Goal: Information Seeking & Learning: Learn about a topic

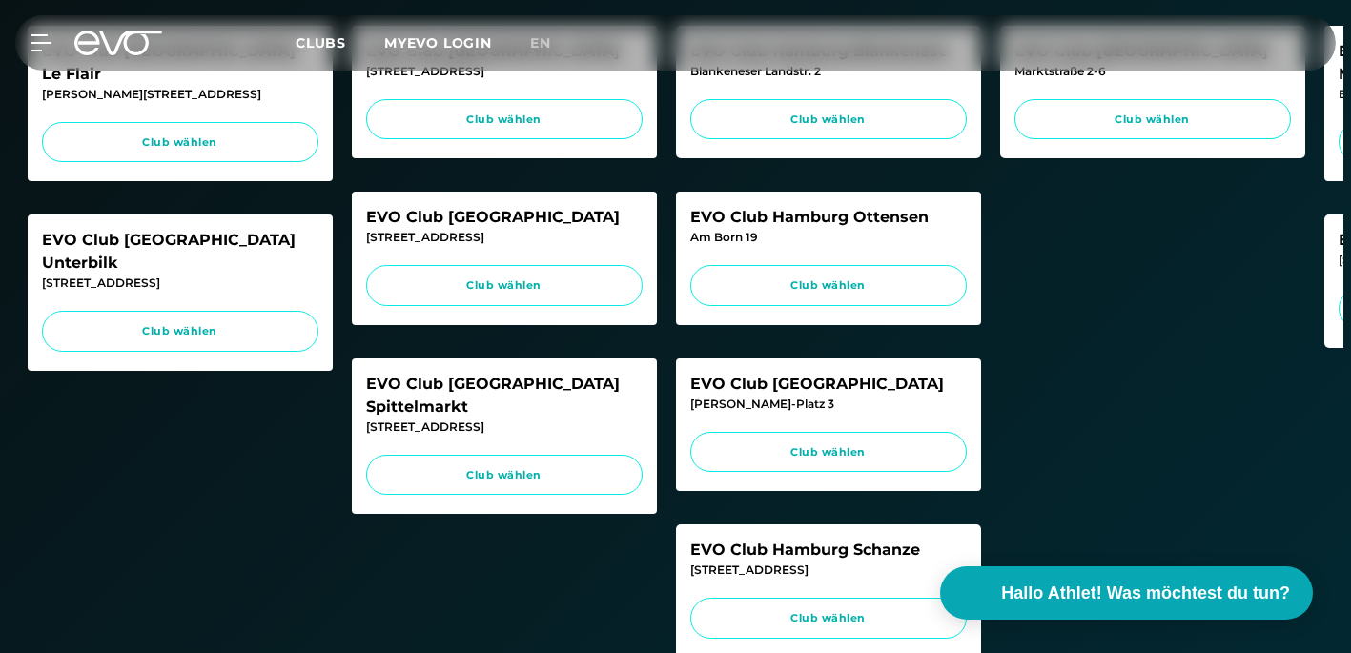
scroll to position [821, 0]
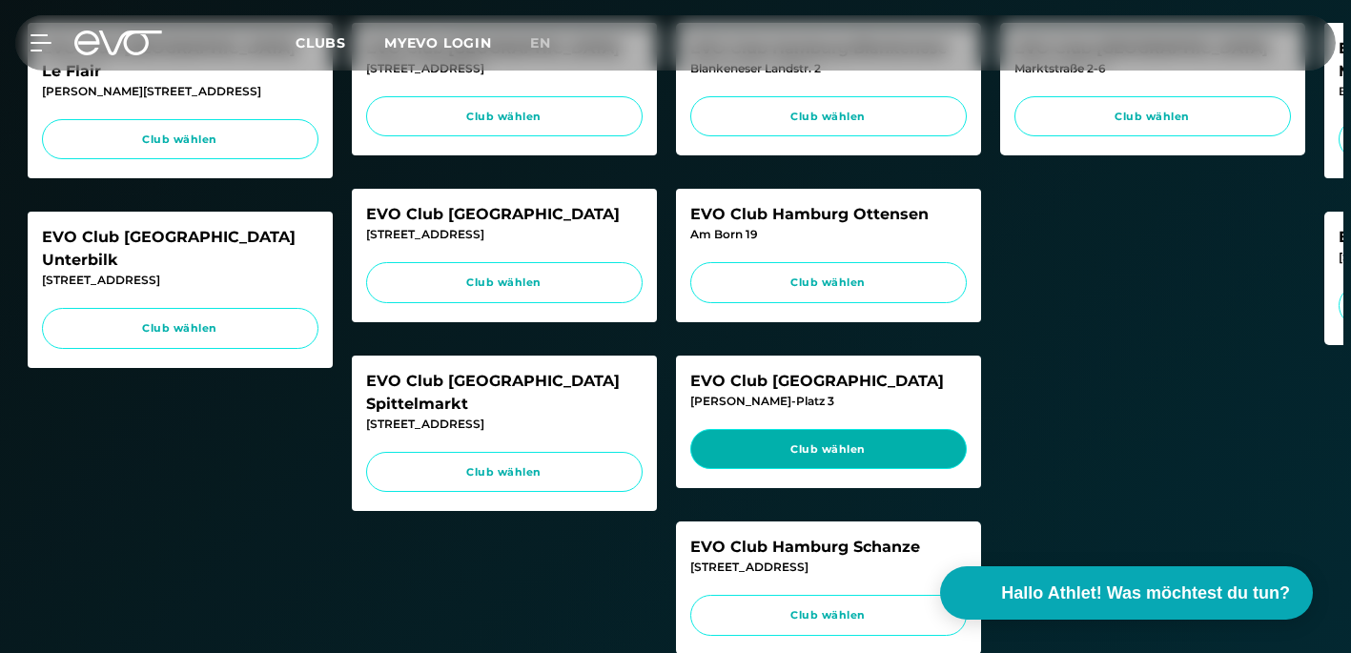
click at [881, 458] on span "Club wählen" at bounding box center [828, 449] width 240 height 16
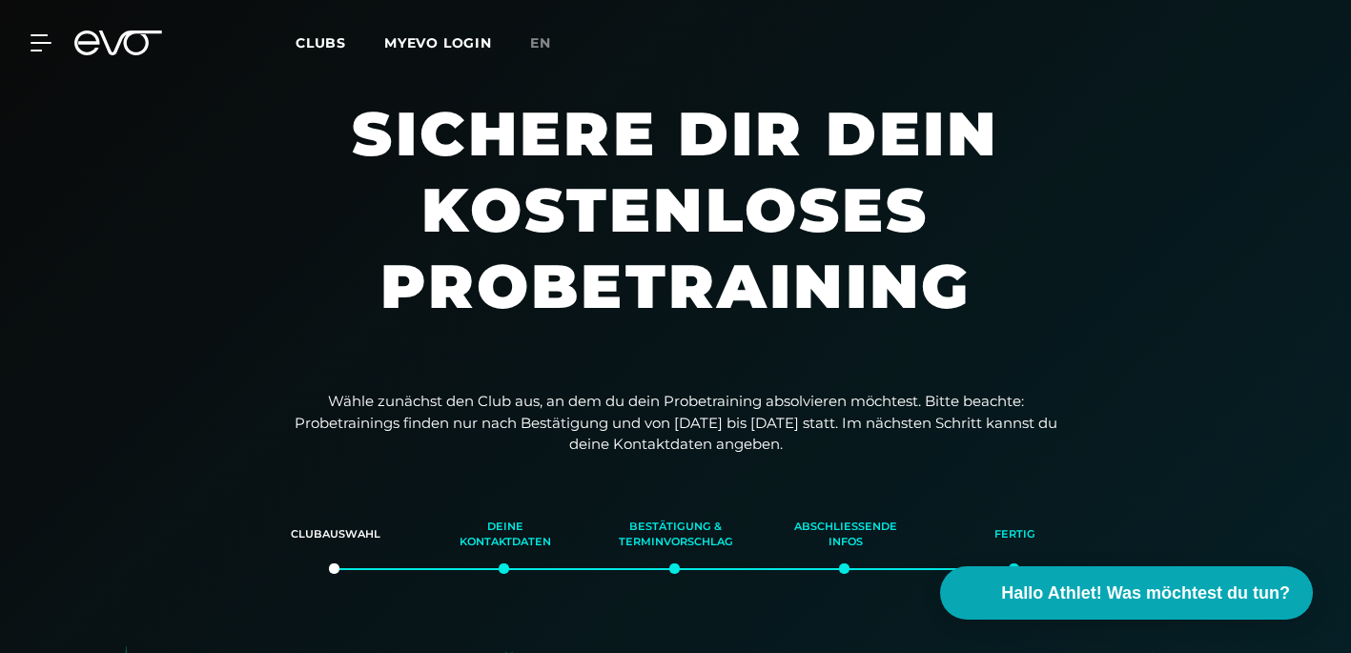
scroll to position [0, 0]
click at [42, 48] on icon at bounding box center [45, 42] width 28 height 17
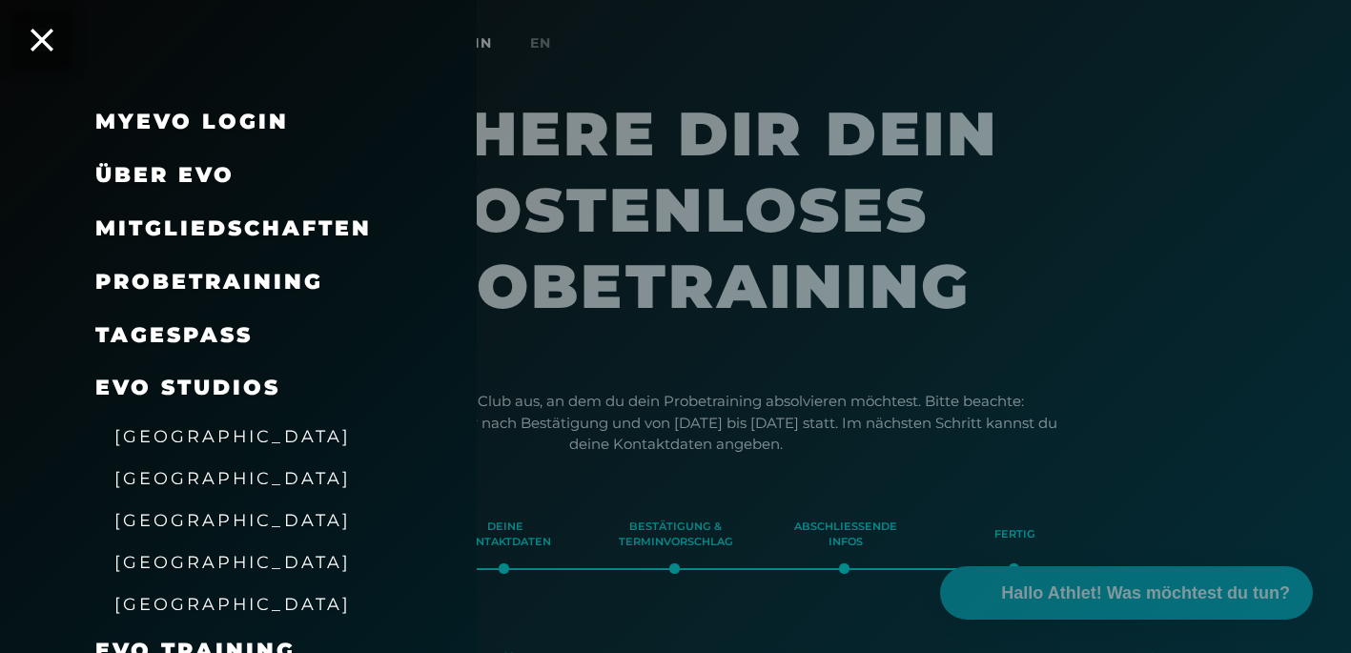
click at [217, 227] on span "Mitgliedschaften" at bounding box center [233, 228] width 276 height 26
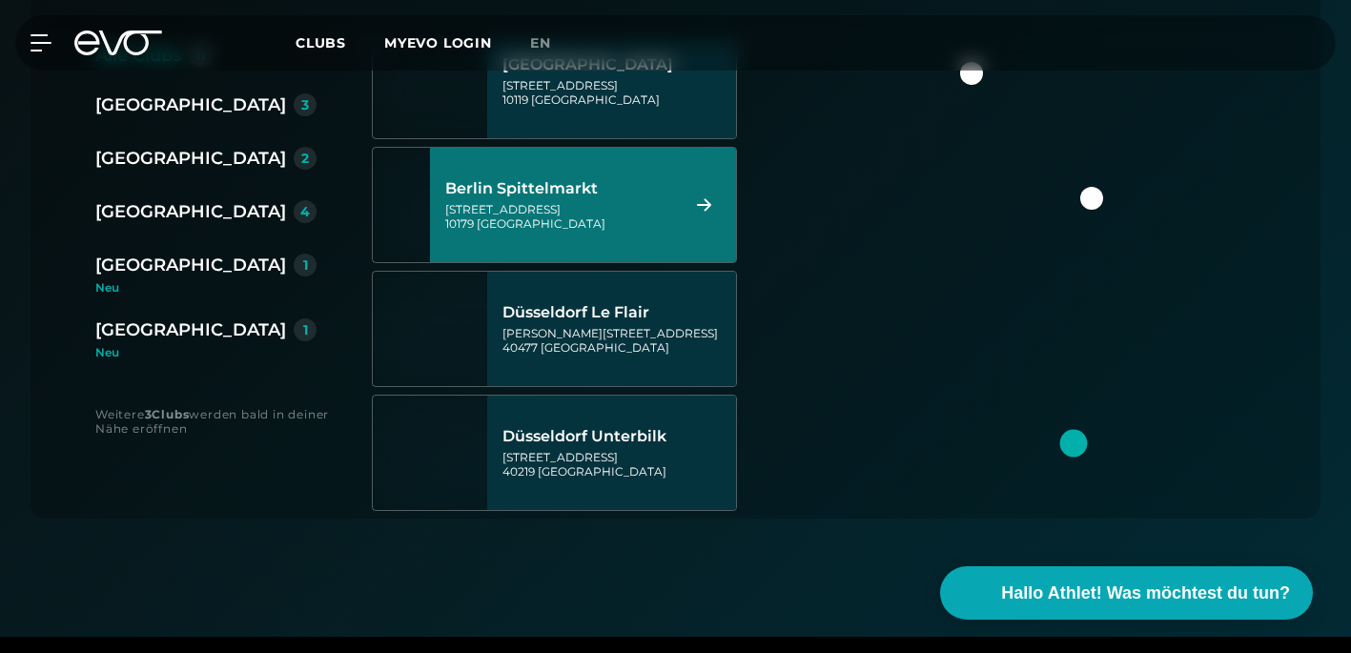
scroll to position [165, 0]
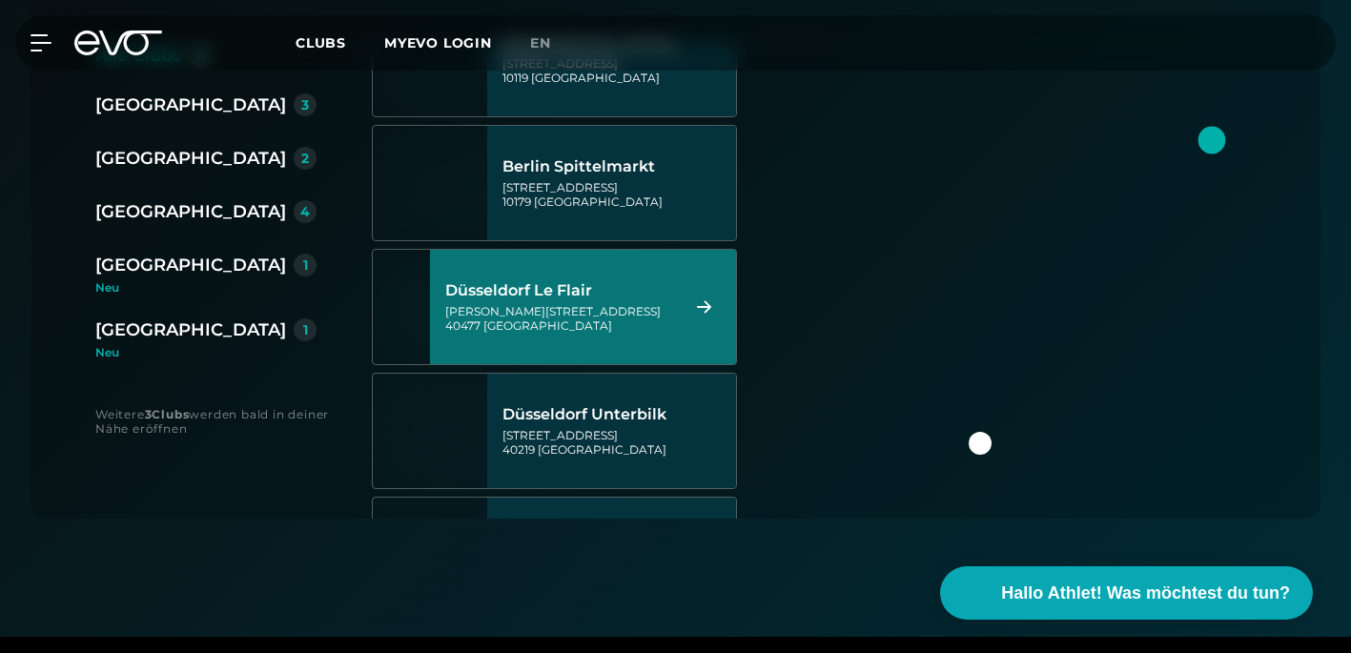
click at [124, 209] on div "[GEOGRAPHIC_DATA]" at bounding box center [190, 211] width 191 height 27
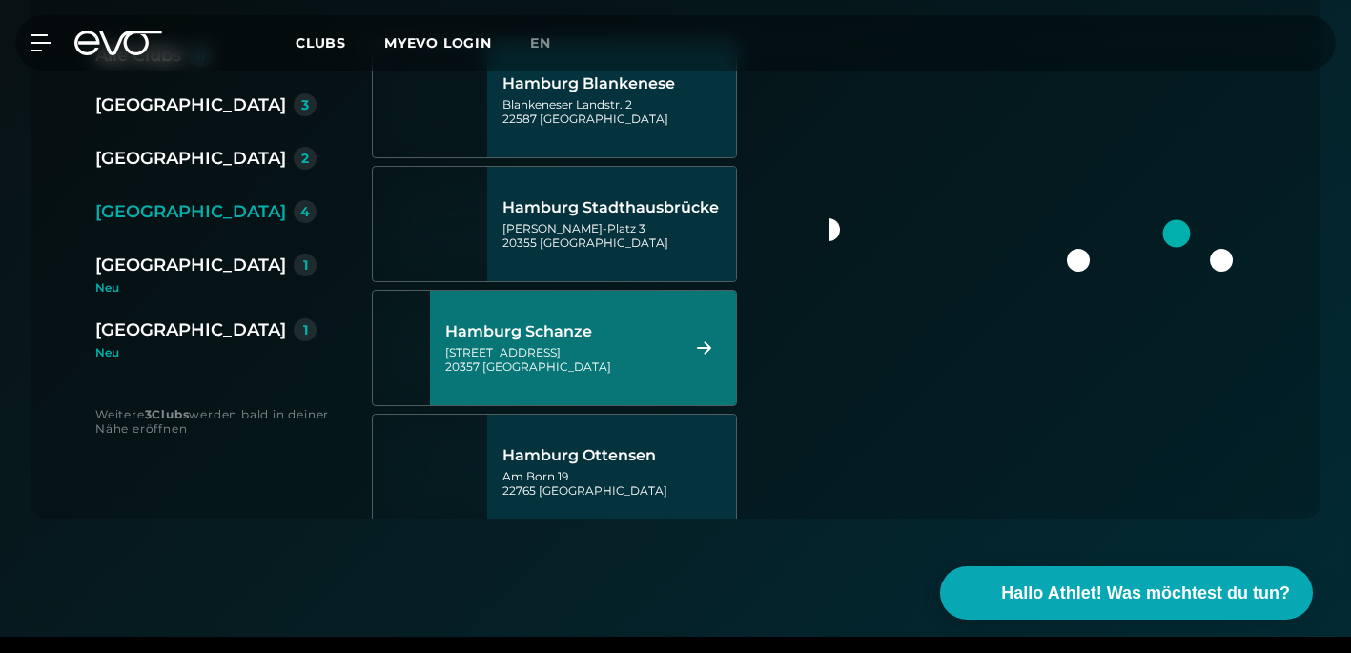
scroll to position [0, 0]
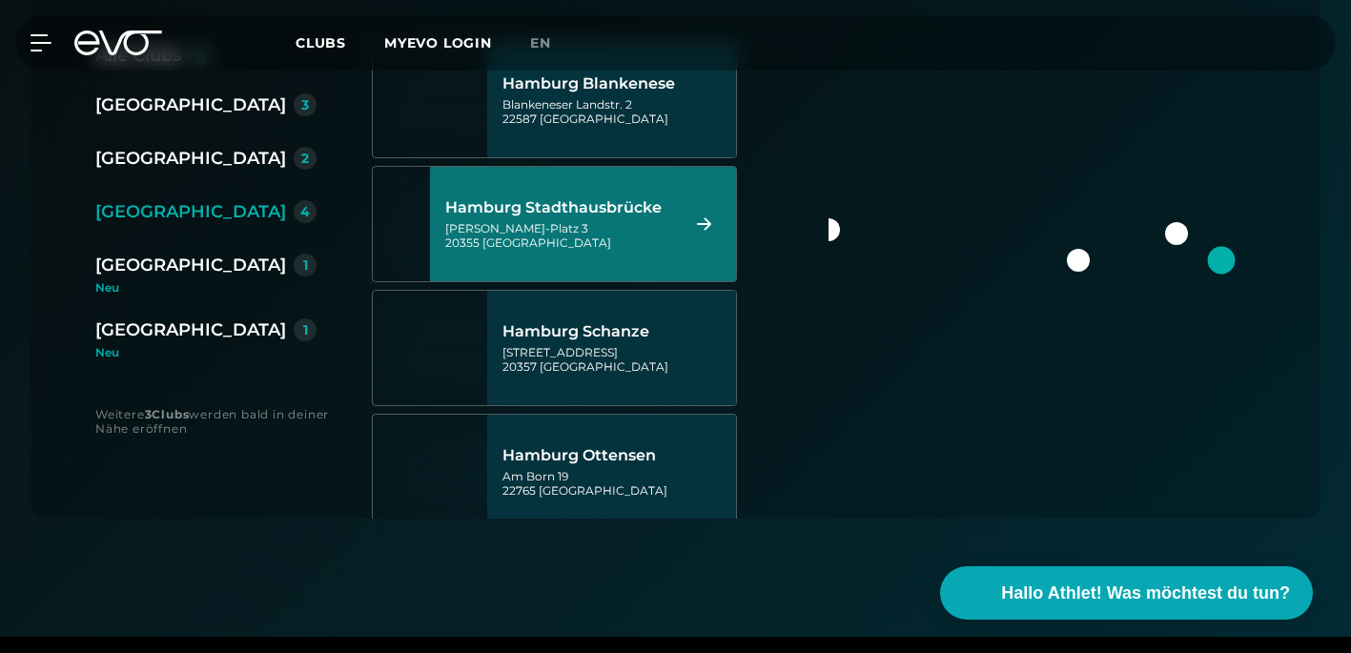
click at [565, 233] on div "[PERSON_NAME]-Platz 3 20355 [GEOGRAPHIC_DATA]" at bounding box center [559, 235] width 229 height 29
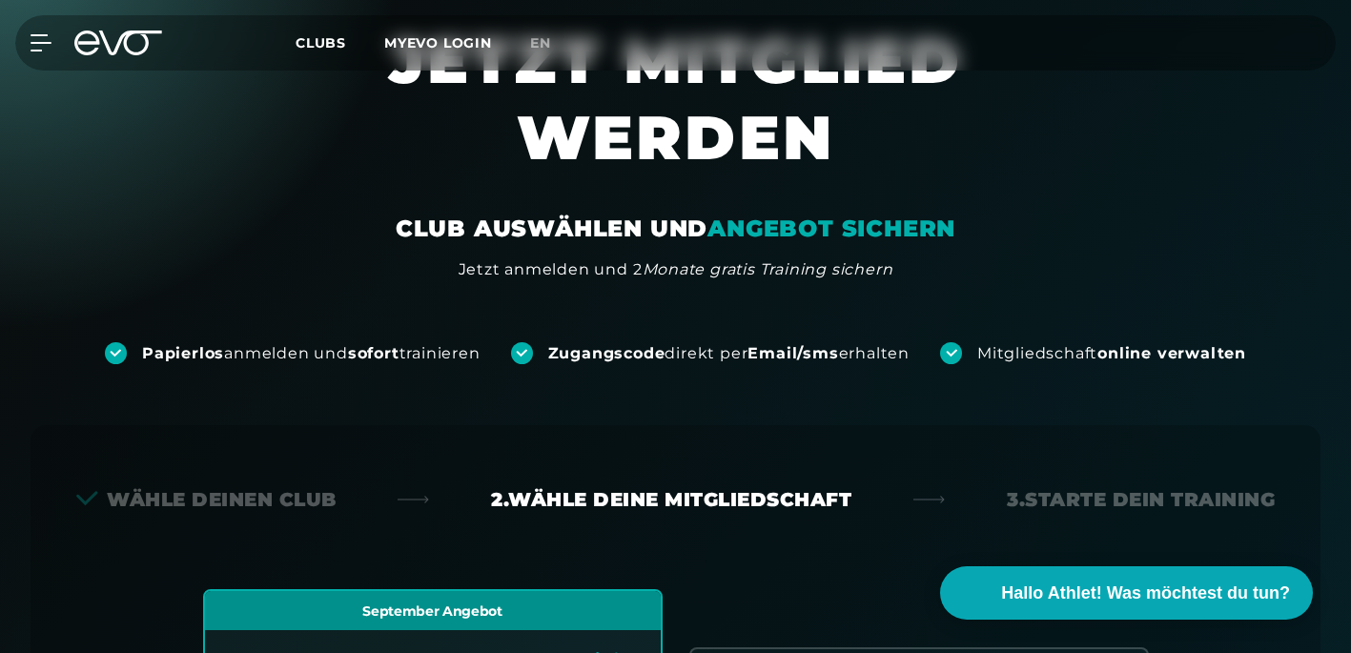
scroll to position [4, 0]
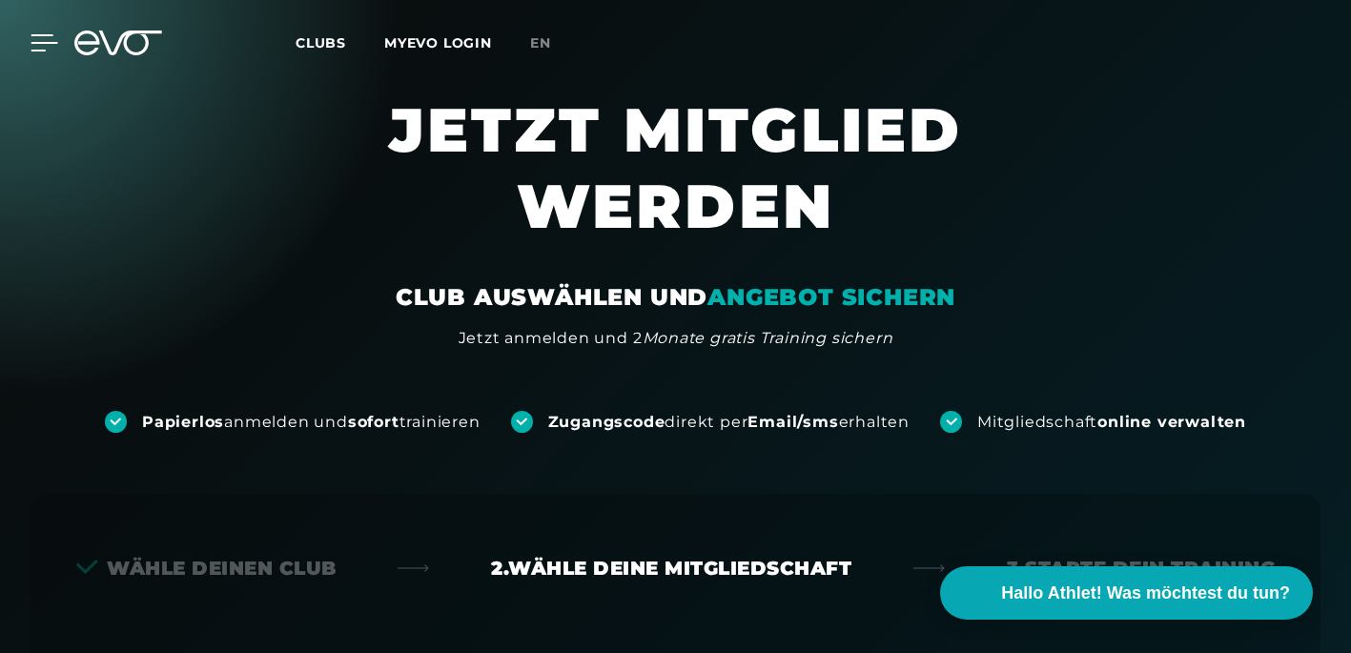
click at [34, 43] on icon at bounding box center [44, 42] width 27 height 15
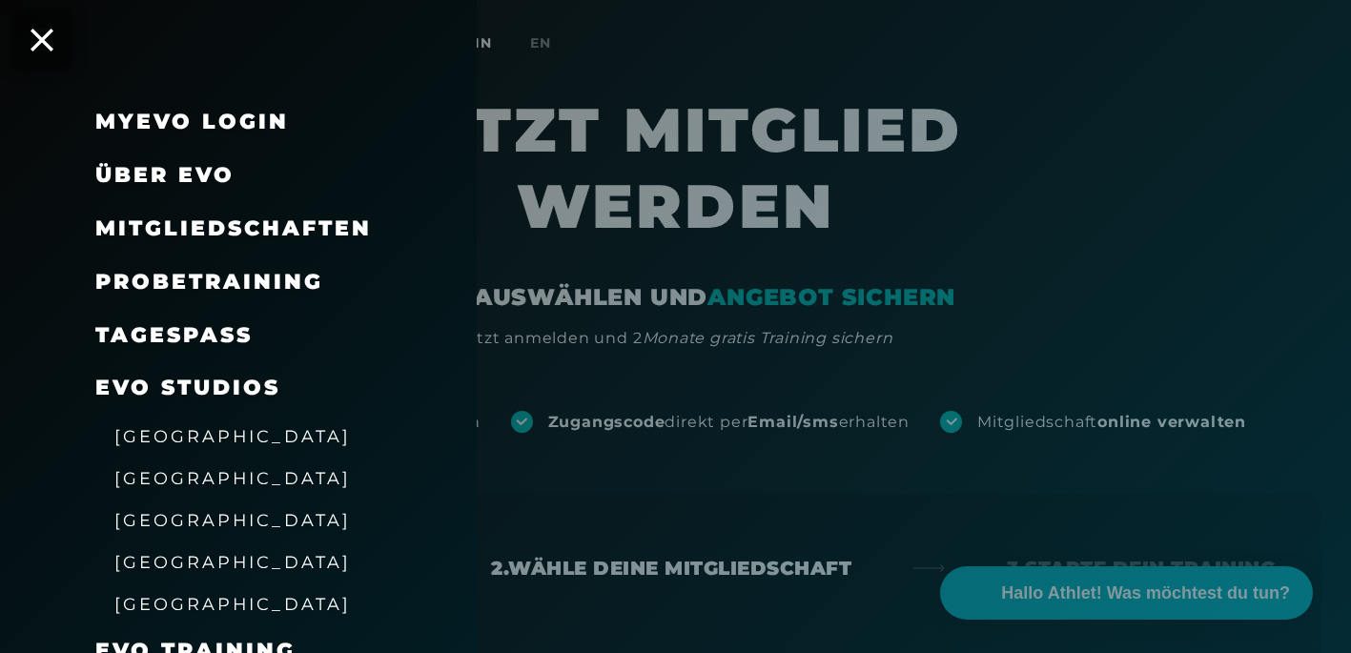
click at [155, 172] on span "Über EVO" at bounding box center [164, 175] width 139 height 26
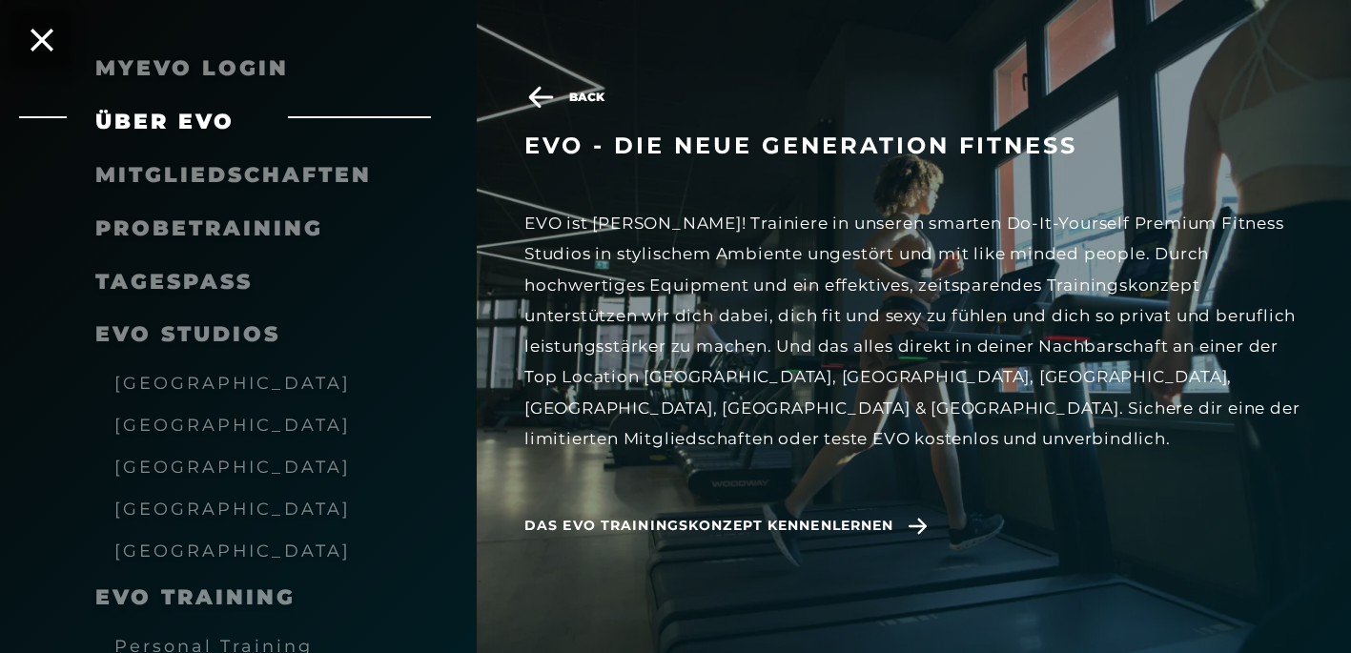
scroll to position [98, 0]
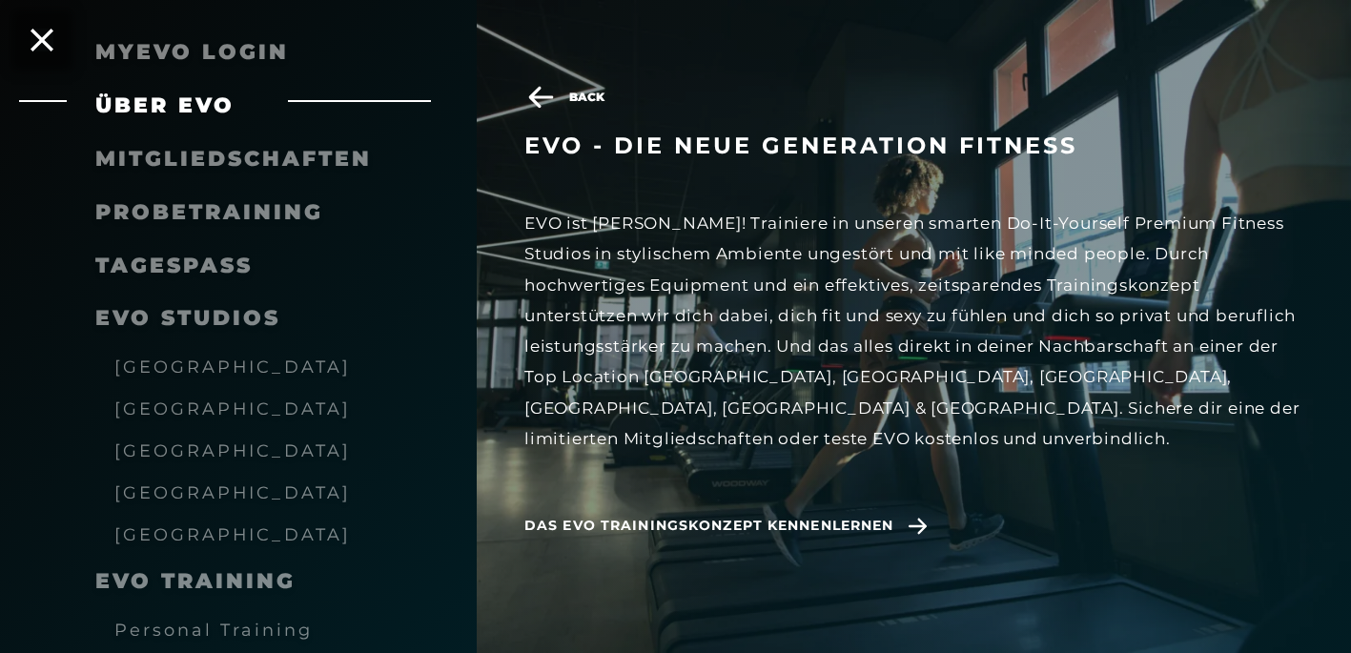
click at [148, 272] on link "TAGESPASS" at bounding box center [173, 266] width 157 height 26
click at [812, 516] on span "Das EVO Trainingskonzept kennenlernen" at bounding box center [708, 526] width 369 height 20
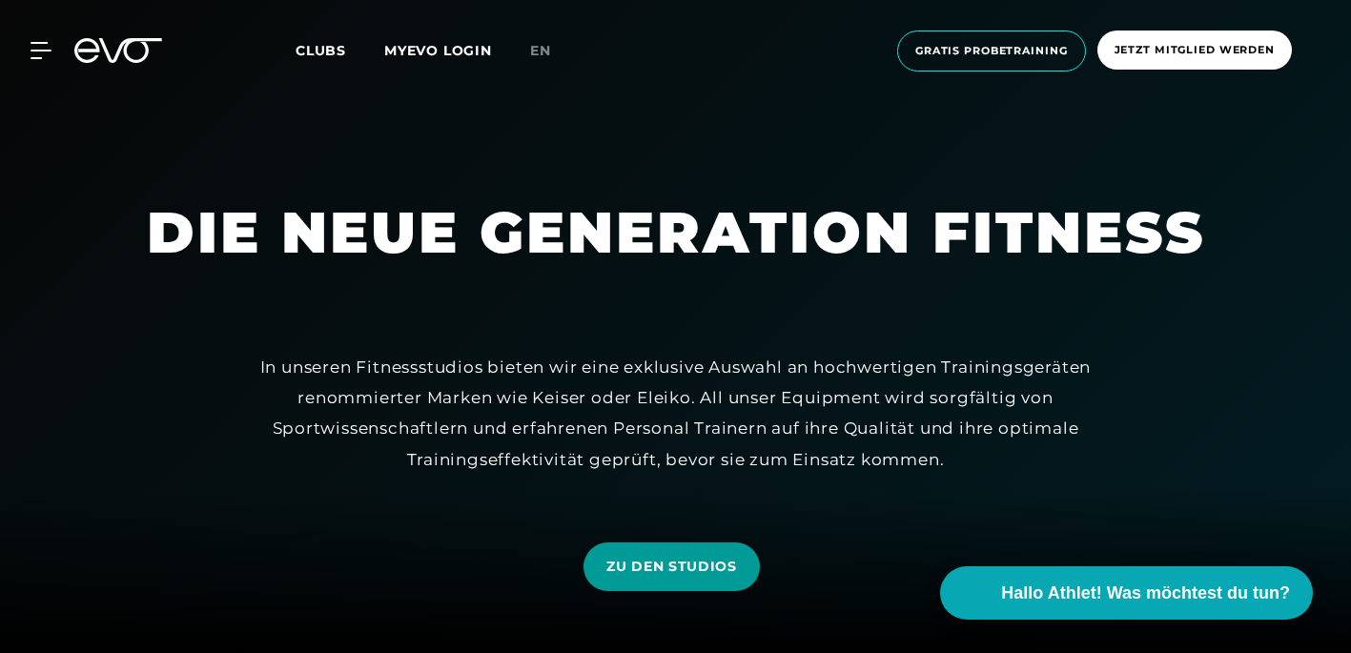
click at [719, 566] on span "ZU DEN STUDIOS" at bounding box center [671, 567] width 131 height 20
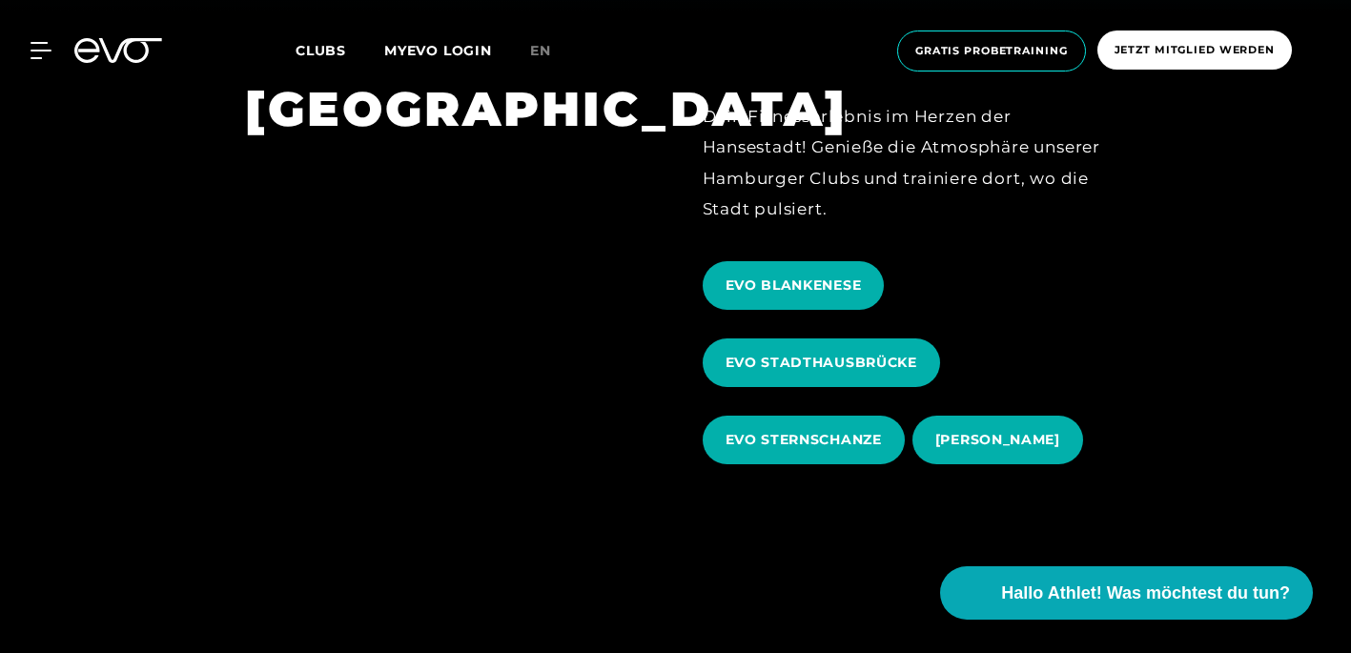
scroll to position [672, 0]
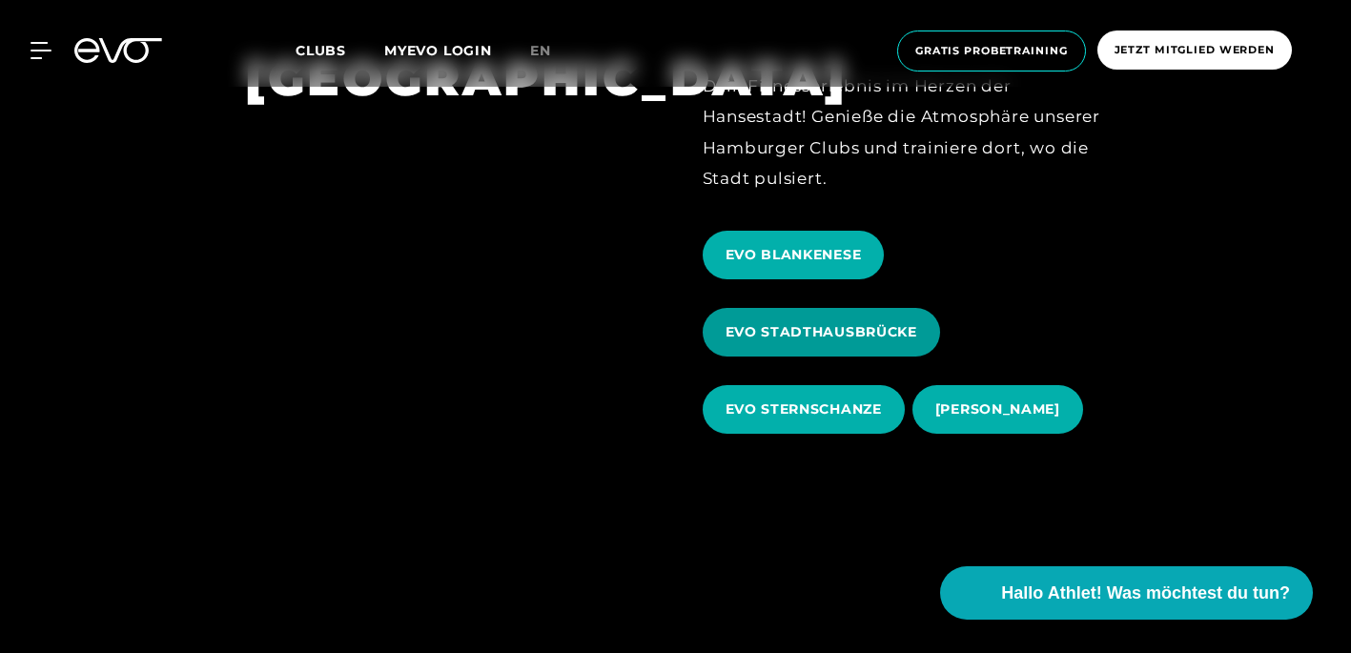
click at [836, 340] on span "EVO STADTHAUSBRÜCKE" at bounding box center [821, 332] width 192 height 20
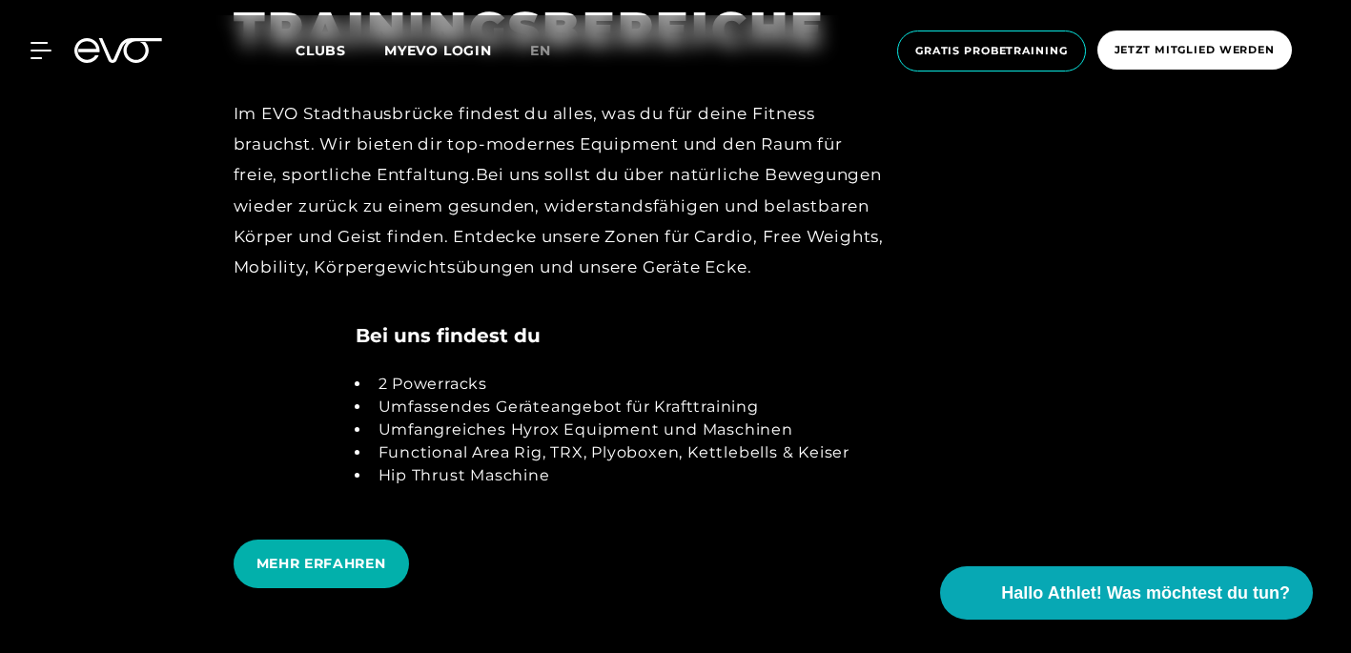
scroll to position [3596, 0]
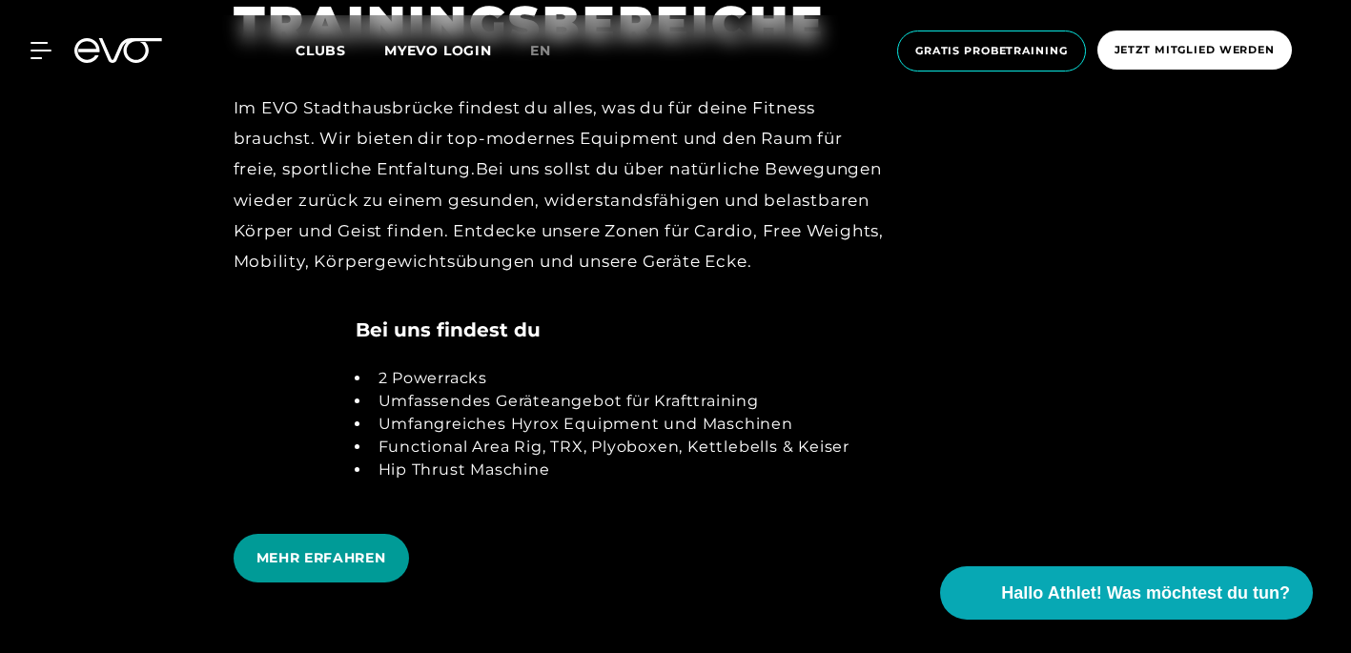
click at [331, 552] on span "MEHR ERFAHREN" at bounding box center [321, 558] width 130 height 20
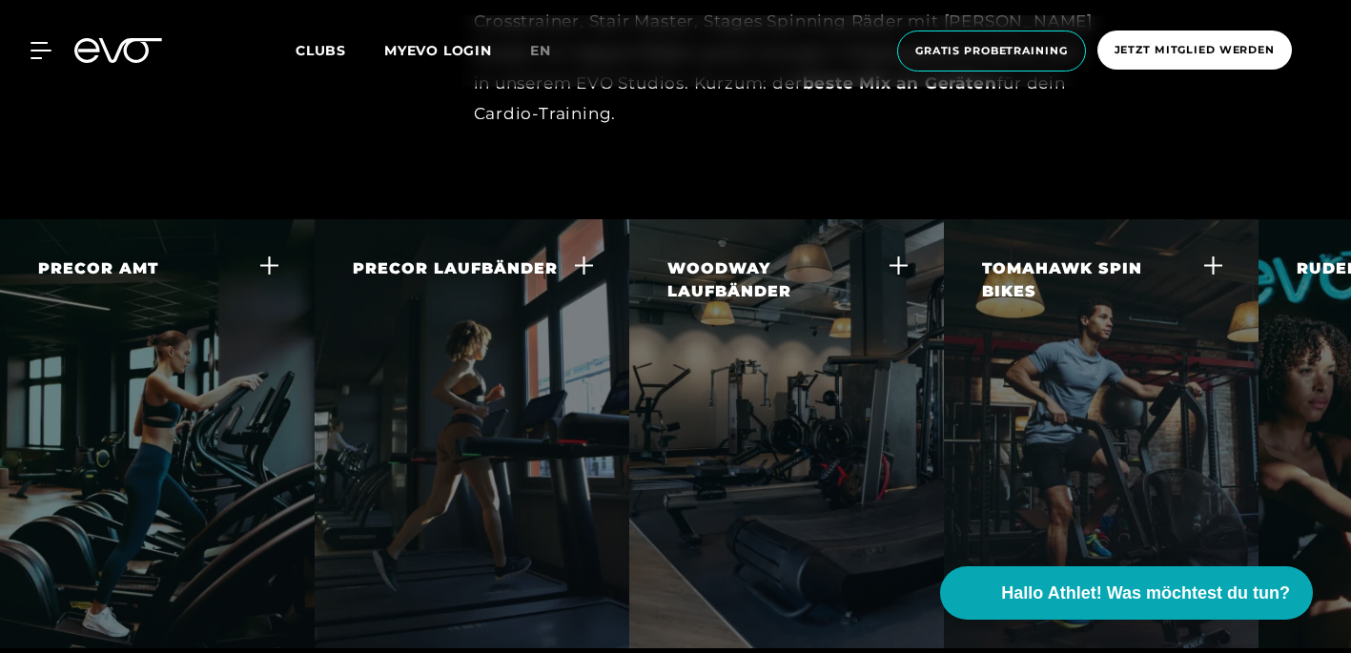
scroll to position [3502, 0]
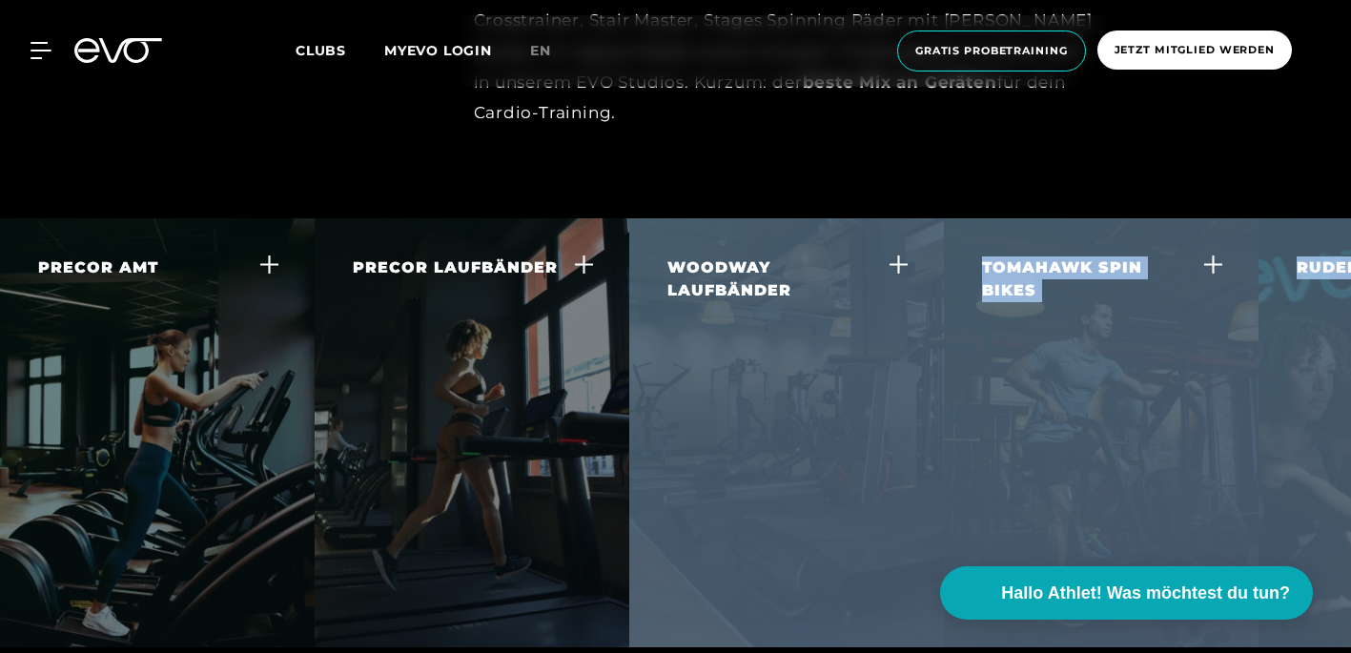
drag, startPoint x: 1312, startPoint y: 433, endPoint x: 932, endPoint y: 458, distance: 380.2
click at [932, 458] on div "PRECOR AMT Der Adaptive Motion Trainer bietet dir ein großartiges Ganzkörper-Wo…" at bounding box center [675, 432] width 1351 height 429
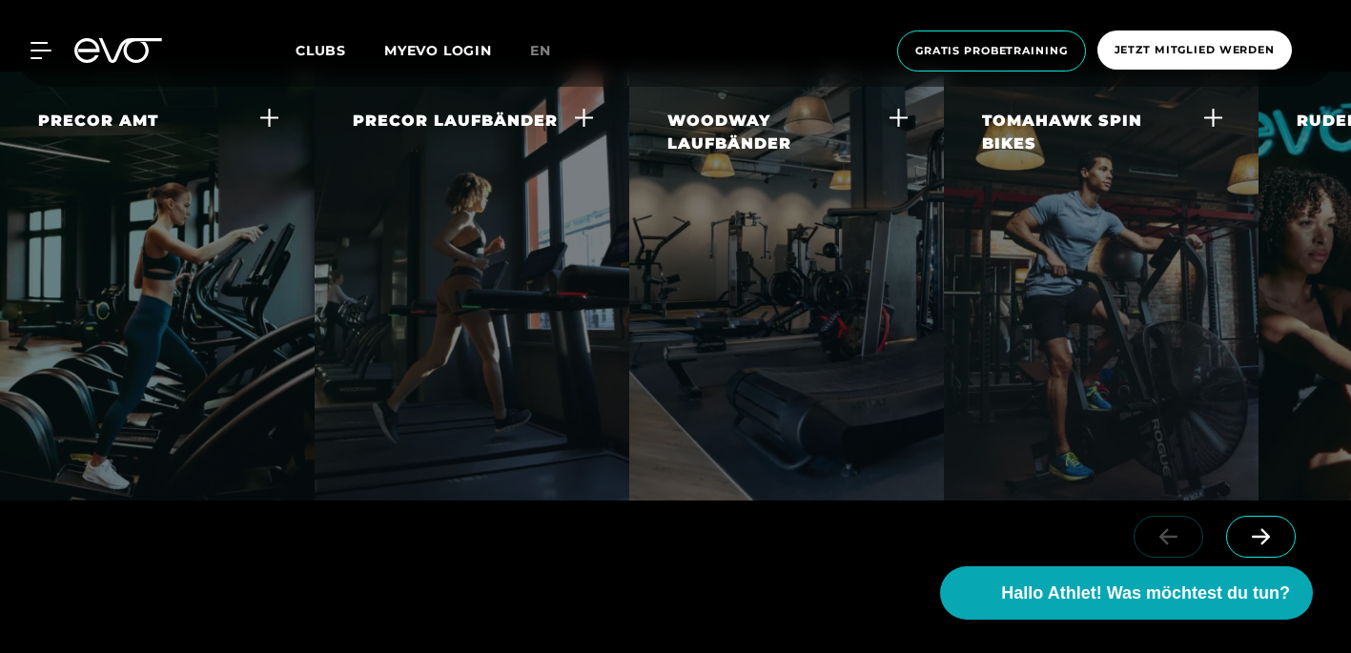
scroll to position [3657, 0]
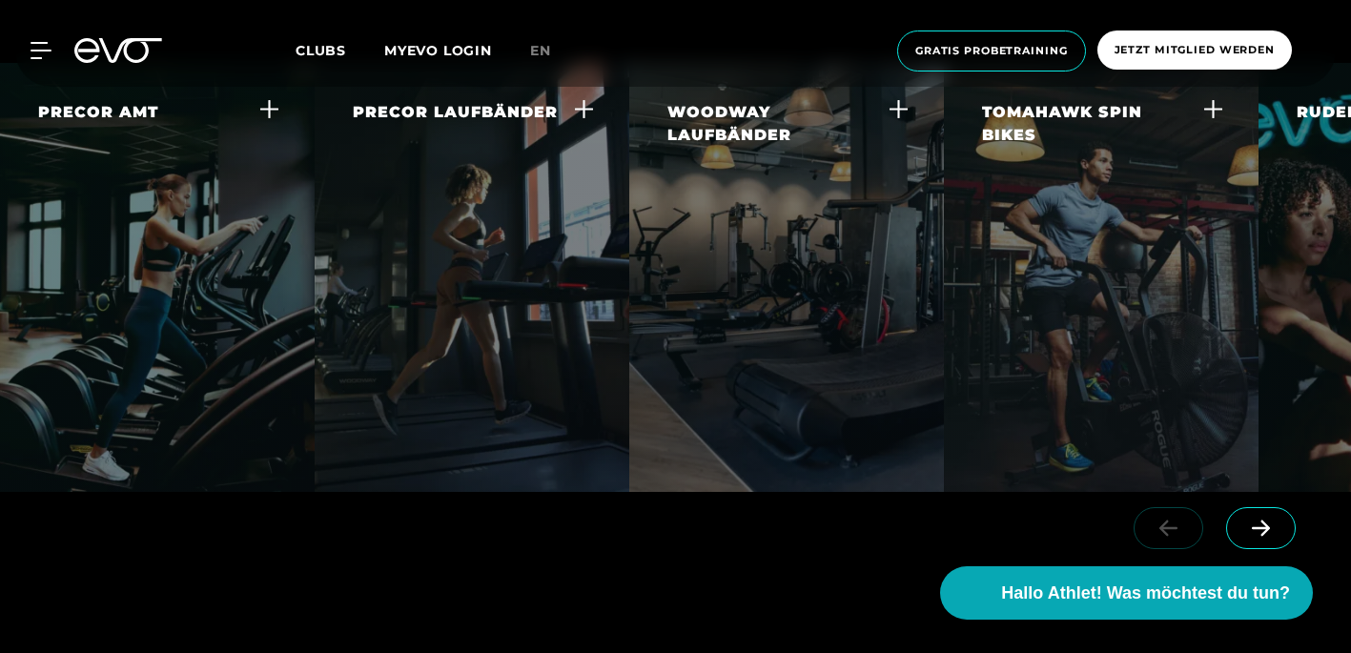
click at [1236, 507] on span at bounding box center [1261, 528] width 70 height 42
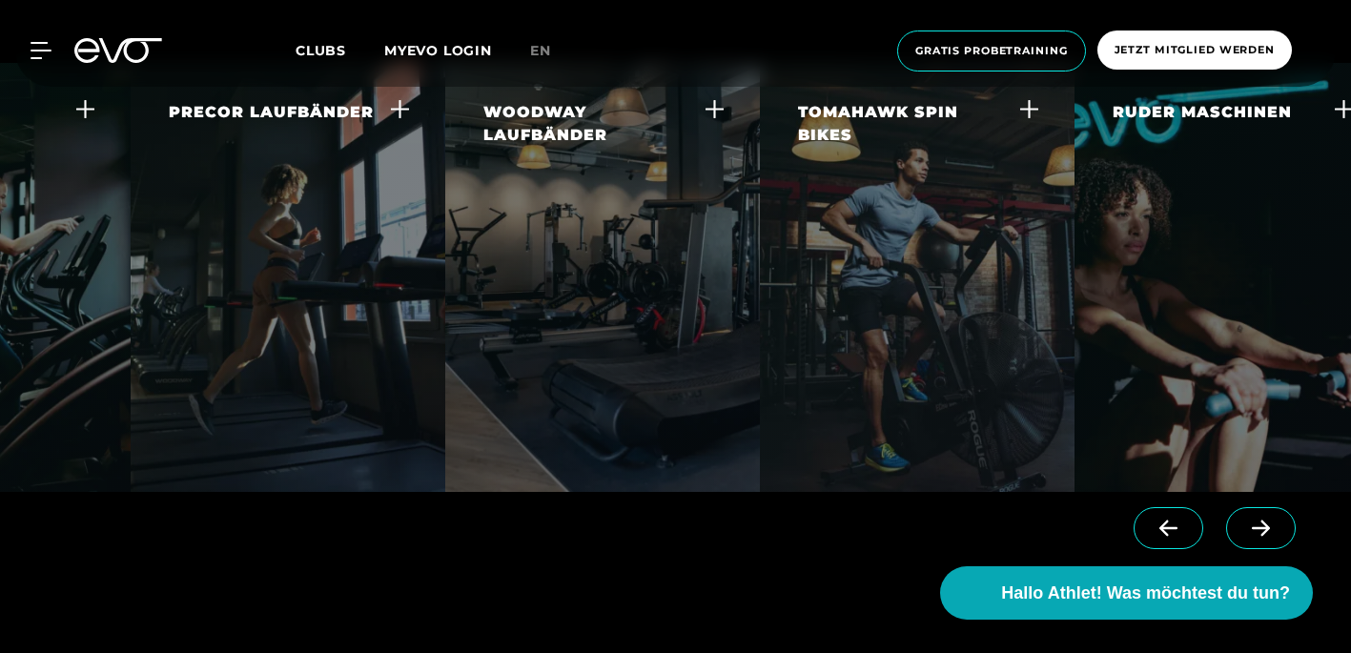
scroll to position [0, 222]
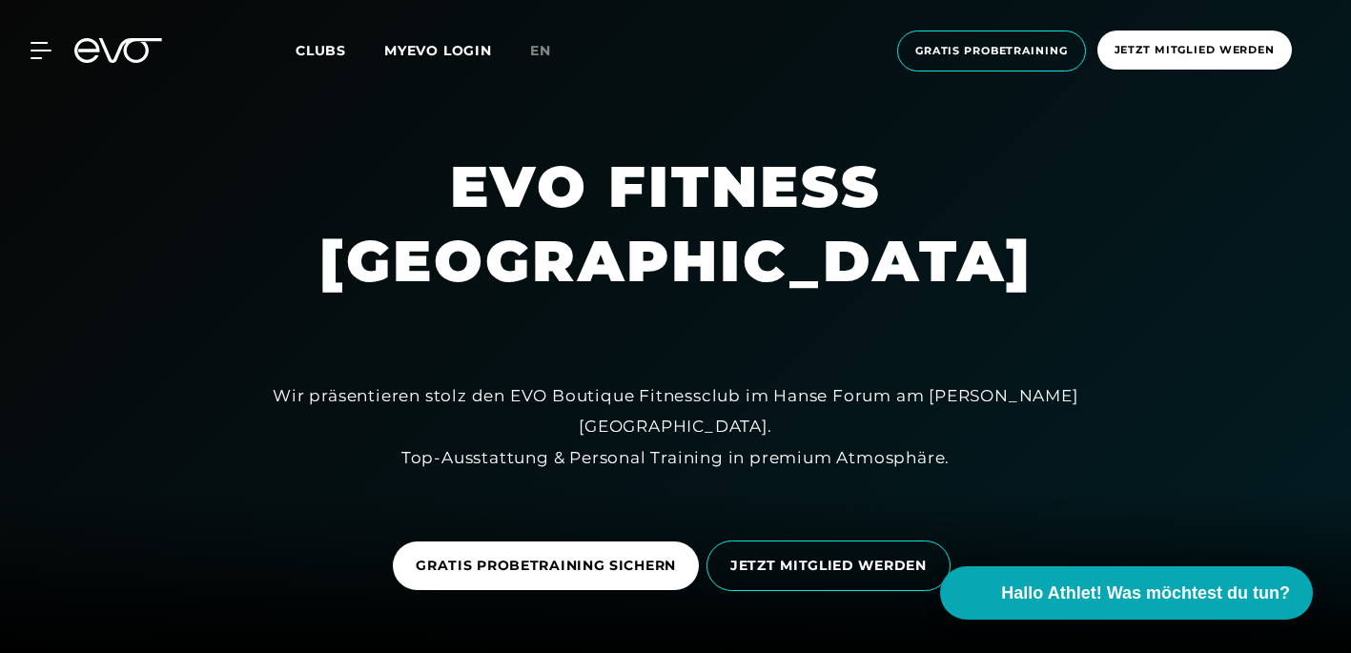
scroll to position [19, 0]
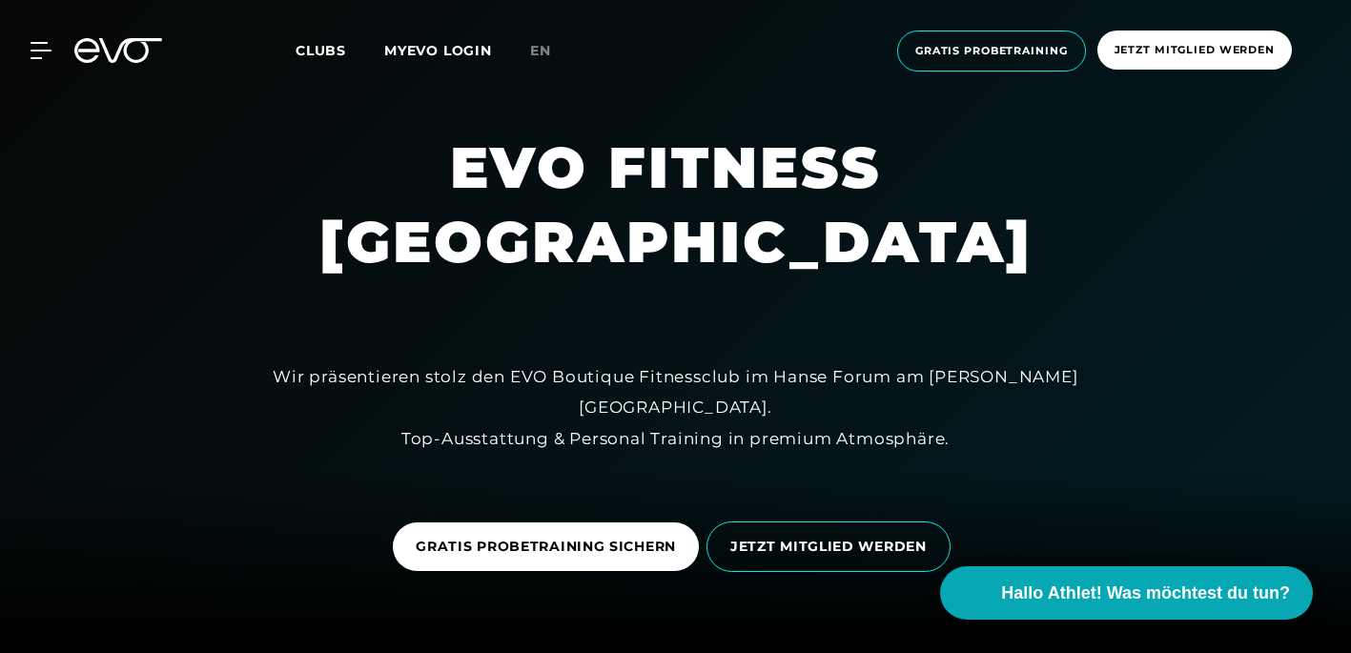
click at [58, 51] on div "MyEVO Login Über EVO Mitgliedschaften Probetraining TAGESPASS EVO Studios [GEOG…" at bounding box center [29, 50] width 67 height 17
click at [50, 51] on icon at bounding box center [44, 50] width 27 height 15
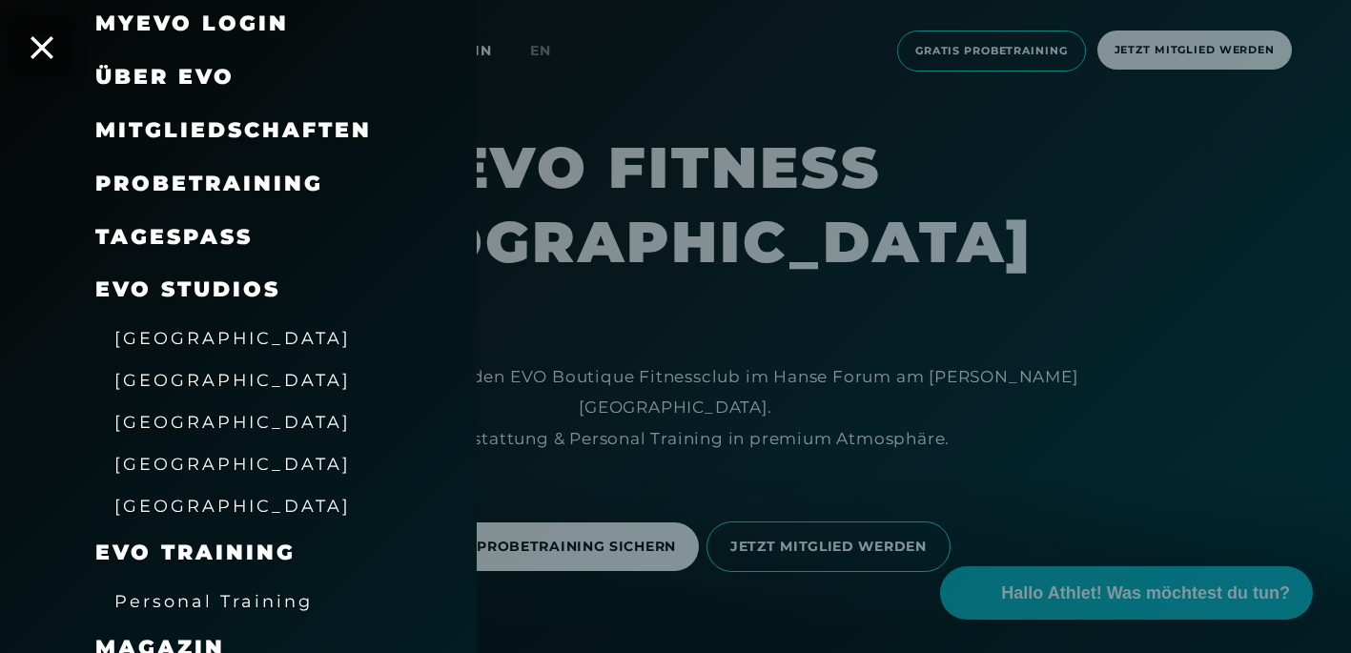
click at [175, 74] on span "Über EVO" at bounding box center [164, 77] width 139 height 26
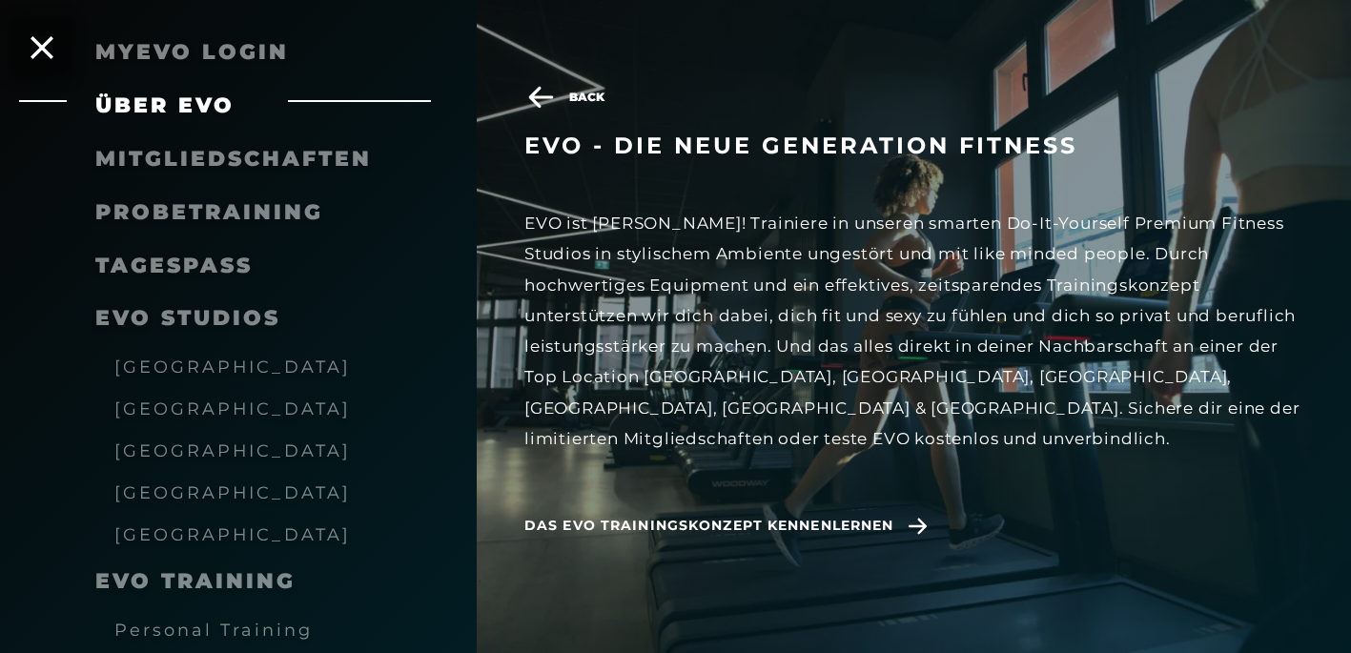
scroll to position [186, 0]
click at [764, 516] on span "Das EVO Trainingskonzept kennenlernen" at bounding box center [708, 526] width 369 height 20
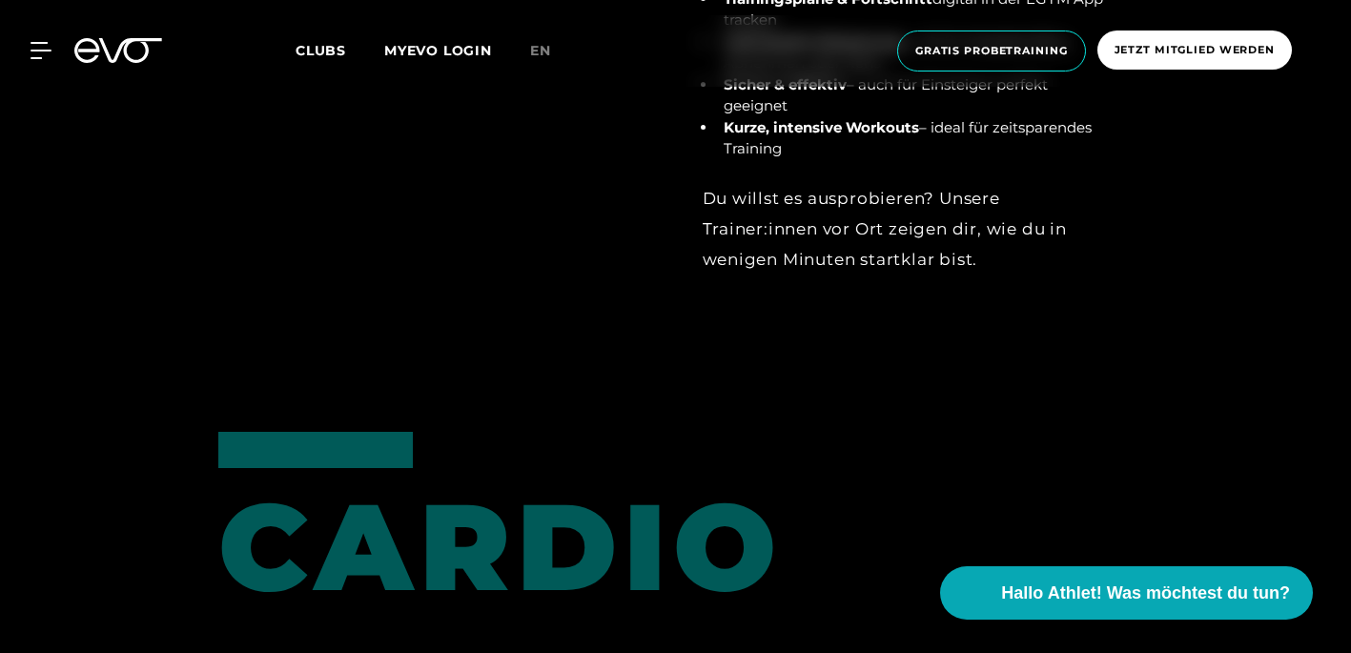
scroll to position [2597, 0]
